Goal: Find specific fact

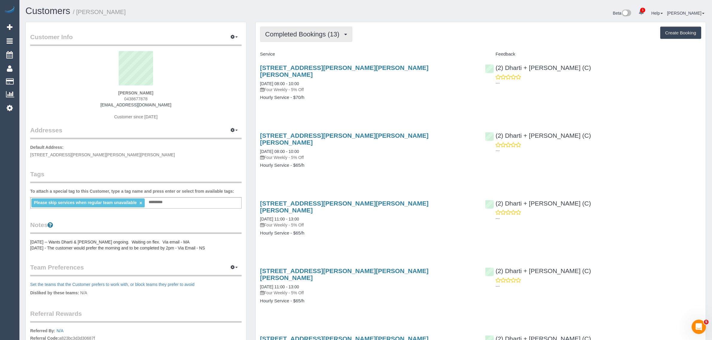
click at [277, 38] on button "Completed Bookings (13)" at bounding box center [306, 34] width 92 height 15
click at [409, 72] on div "[STREET_ADDRESS][PERSON_NAME][PERSON_NAME][PERSON_NAME] [DATE] 08:00 - 10:00 Fo…" at bounding box center [368, 78] width 216 height 28
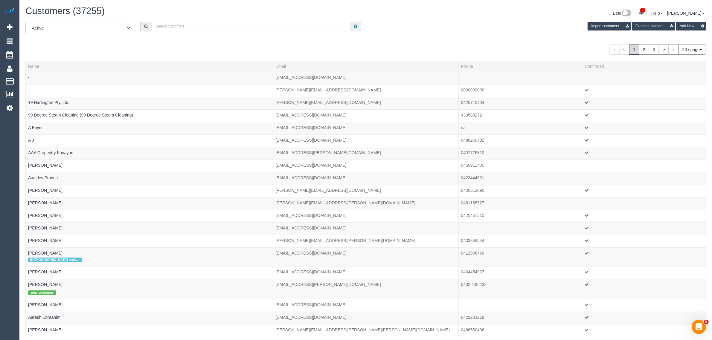
click at [168, 25] on input "text" at bounding box center [251, 26] width 199 height 9
paste input "[PERSON_NAME]"
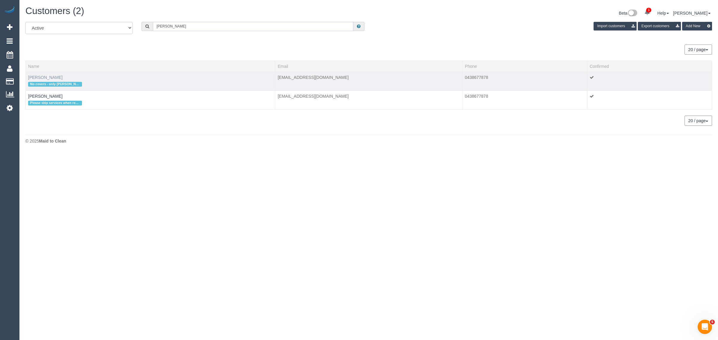
type input "[PERSON_NAME]"
click at [35, 75] on link "[PERSON_NAME]" at bounding box center [45, 77] width 34 height 5
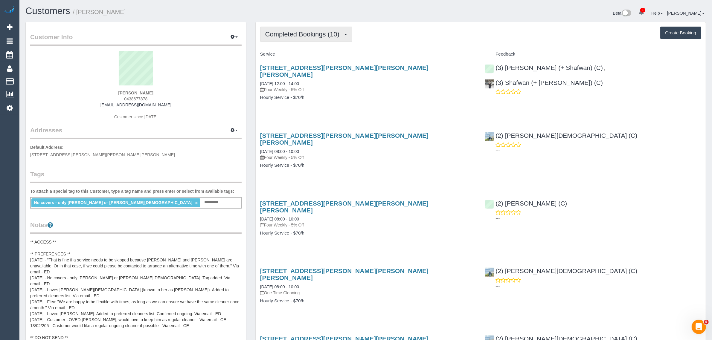
click at [317, 32] on span "Completed Bookings (10)" at bounding box center [303, 34] width 77 height 7
click at [306, 56] on link "Upcoming Bookings (11)" at bounding box center [293, 56] width 65 height 8
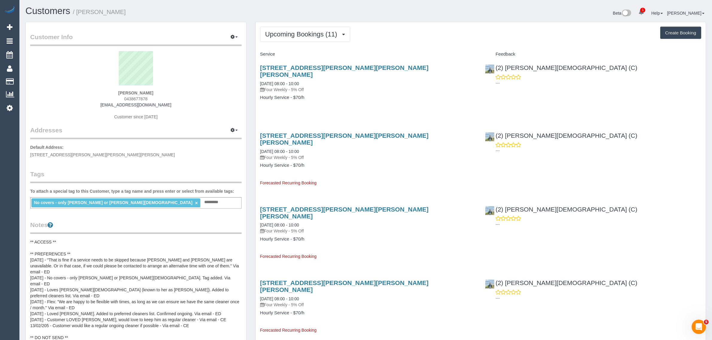
drag, startPoint x: 320, startPoint y: 73, endPoint x: 258, endPoint y: 76, distance: 62.6
click at [258, 76] on div "[STREET_ADDRESS][PERSON_NAME][PERSON_NAME][PERSON_NAME] [DATE] 08:00 - 10:00 Fo…" at bounding box center [368, 85] width 225 height 53
copy link "[DATE] 08:00 - 10:00"
drag, startPoint x: 401, startPoint y: 116, endPoint x: 473, endPoint y: 92, distance: 75.1
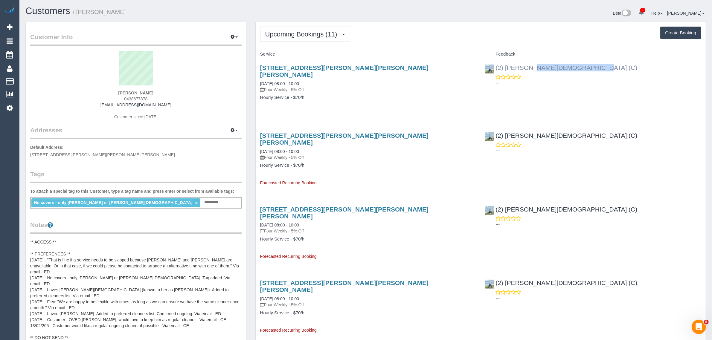
drag, startPoint x: 565, startPoint y: 63, endPoint x: 497, endPoint y: 67, distance: 67.7
click at [497, 67] on div "(2) [PERSON_NAME][DEMOGRAPHIC_DATA] (C) ---" at bounding box center [593, 73] width 225 height 29
copy link "2) [PERSON_NAME][DEMOGRAPHIC_DATA] (C)"
click at [135, 98] on span "0438677878" at bounding box center [135, 99] width 23 height 5
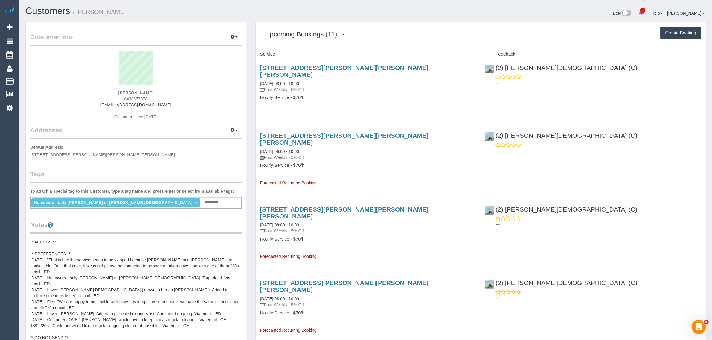
copy span "0438677878"
click at [63, 155] on span "[STREET_ADDRESS][PERSON_NAME][PERSON_NAME][PERSON_NAME]" at bounding box center [102, 155] width 145 height 5
copy span "[PERSON_NAME][GEOGRAPHIC_DATA][PERSON_NAME]"
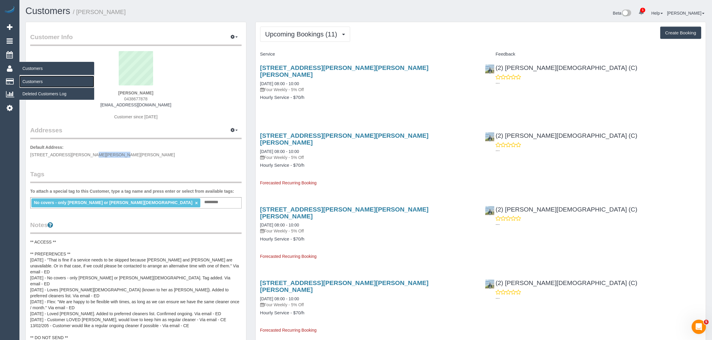
click at [47, 80] on link "Customers" at bounding box center [56, 82] width 75 height 12
